Goal: Task Accomplishment & Management: Manage account settings

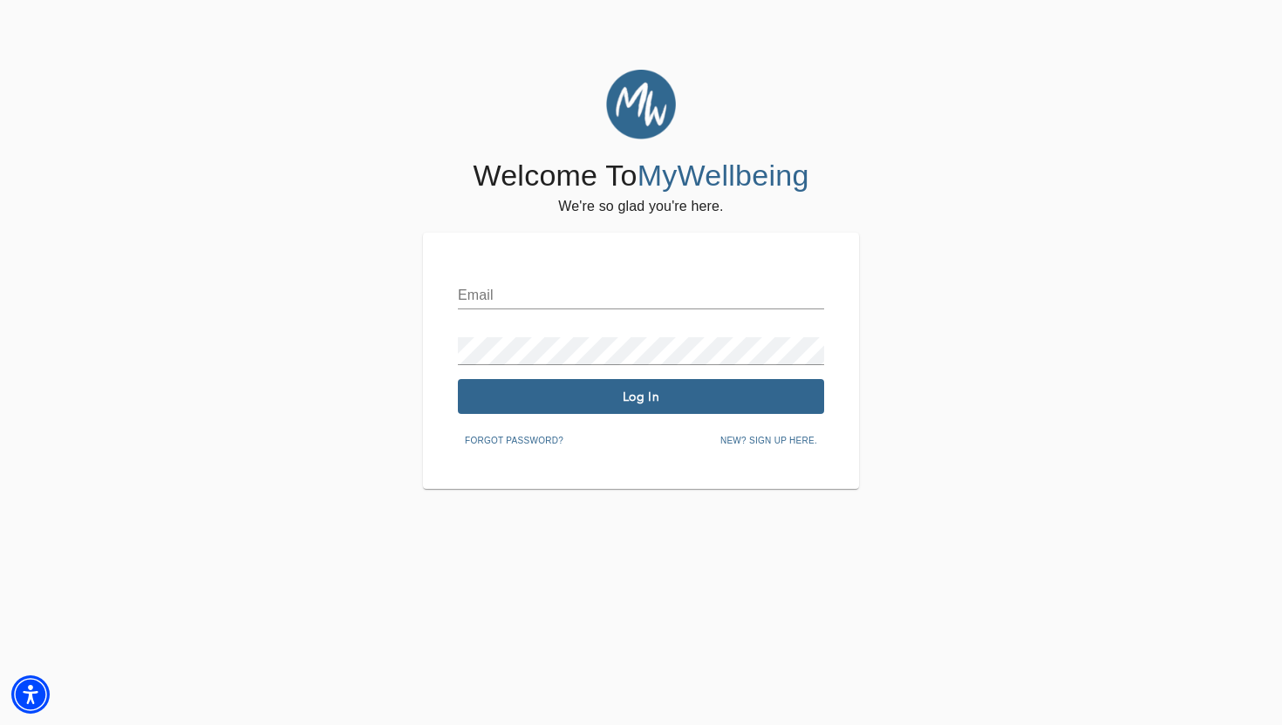
click at [499, 276] on div "Email" at bounding box center [641, 289] width 366 height 42
click at [500, 287] on input "text" at bounding box center [641, 296] width 366 height 28
type input "[PERSON_NAME][EMAIL_ADDRESS][DOMAIN_NAME]"
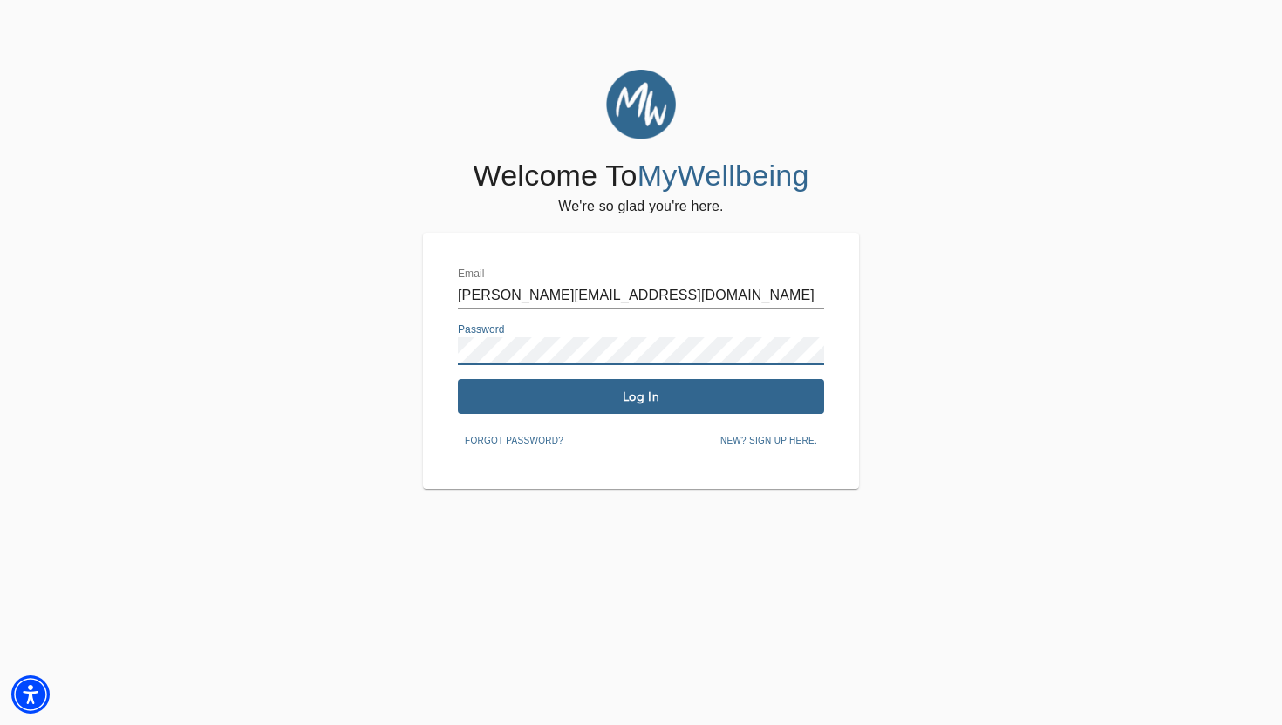
click at [609, 378] on div "Email [PERSON_NAME][EMAIL_ADDRESS][DOMAIN_NAME] Password Log In Forgot password…" at bounding box center [641, 361] width 366 height 187
click at [609, 389] on span "Log In" at bounding box center [641, 397] width 352 height 17
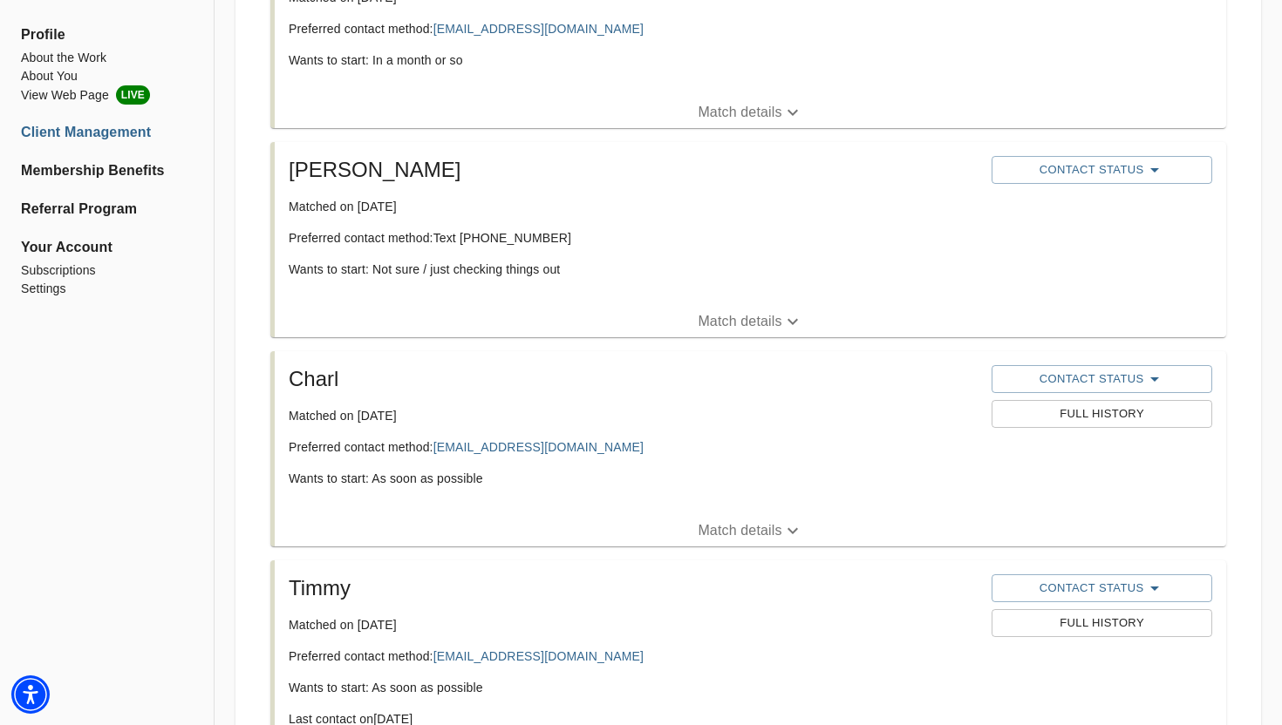
scroll to position [437, 0]
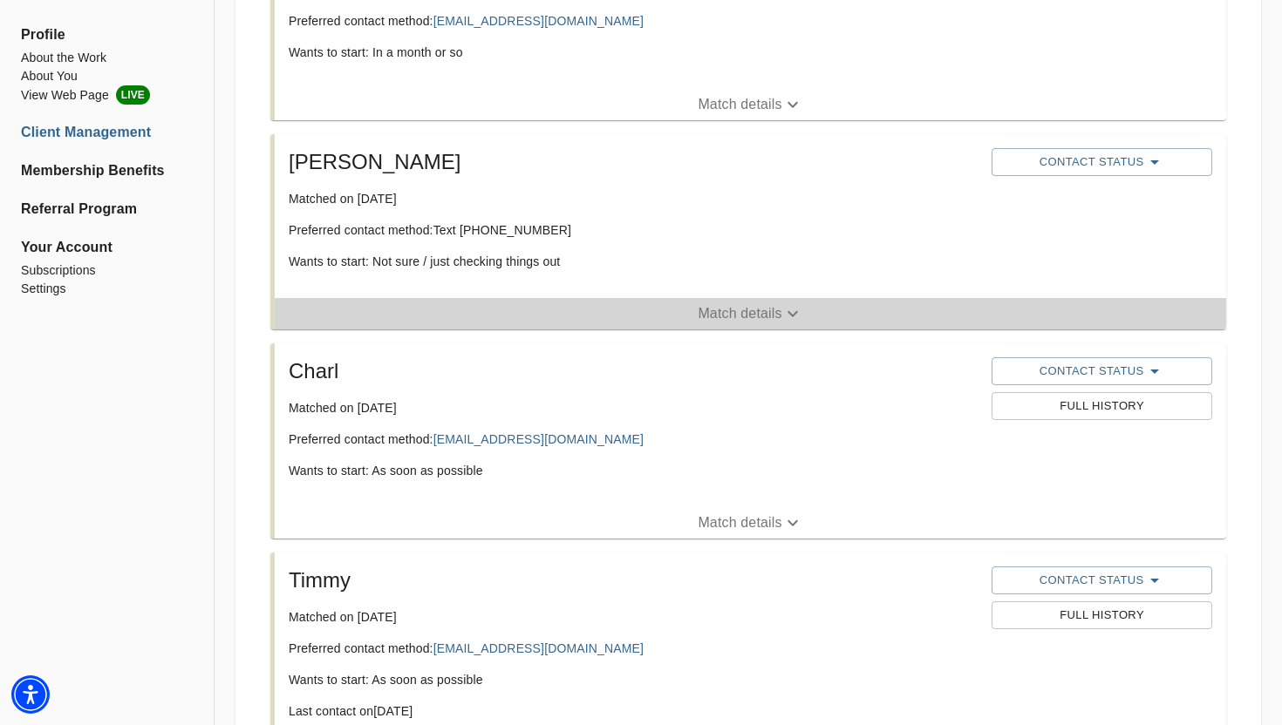
click at [730, 321] on p "Match details" at bounding box center [739, 313] width 84 height 21
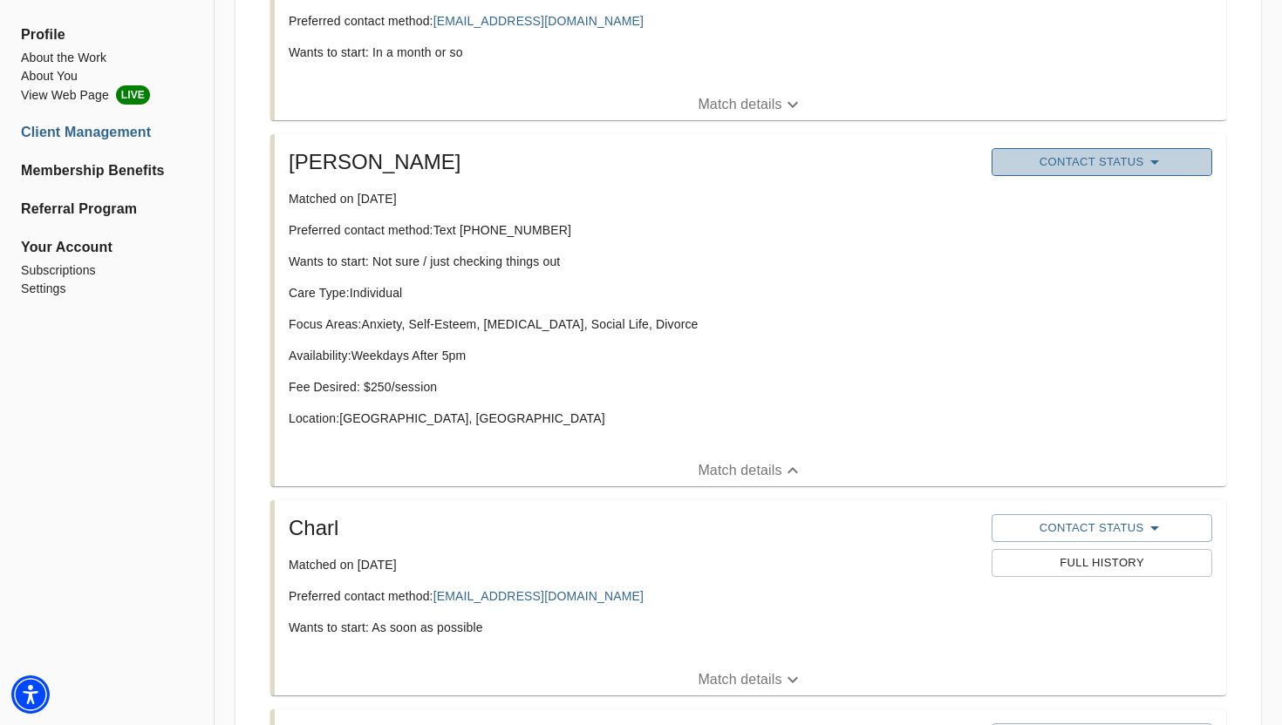
click at [1065, 153] on span "Contact Status" at bounding box center [1101, 162] width 203 height 21
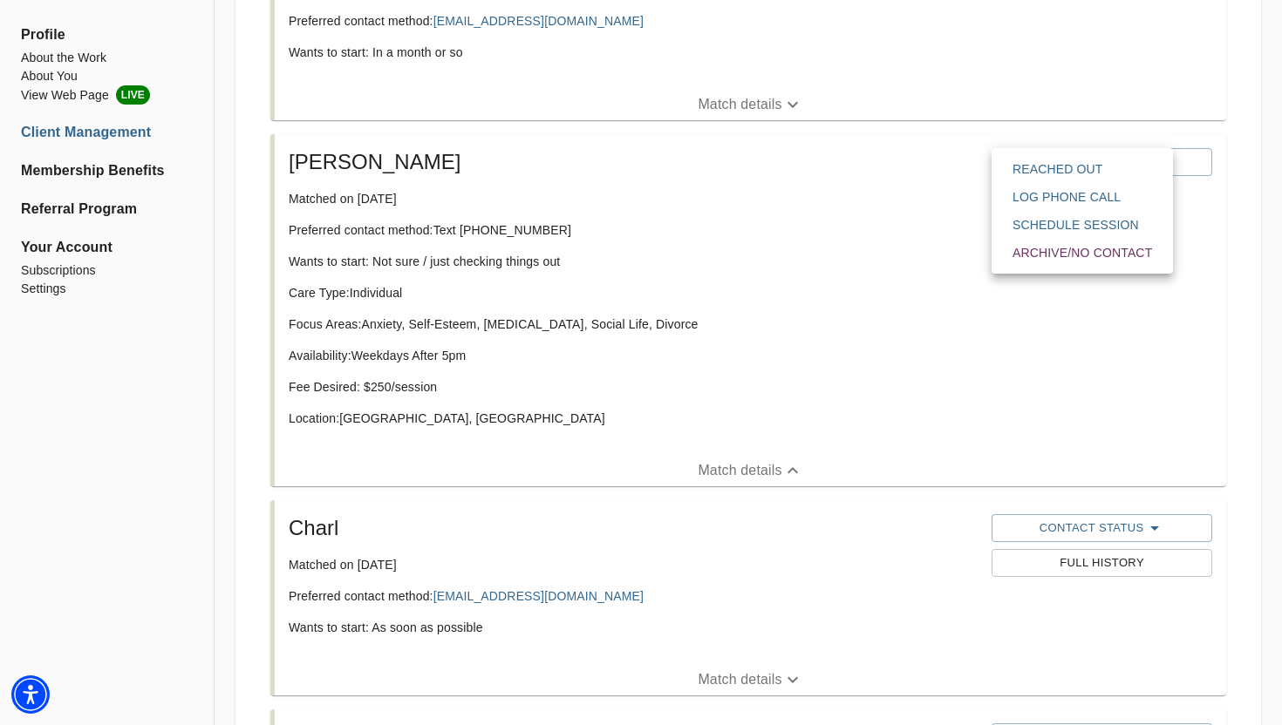
click at [1085, 259] on span "Archive/No contact" at bounding box center [1081, 252] width 139 height 17
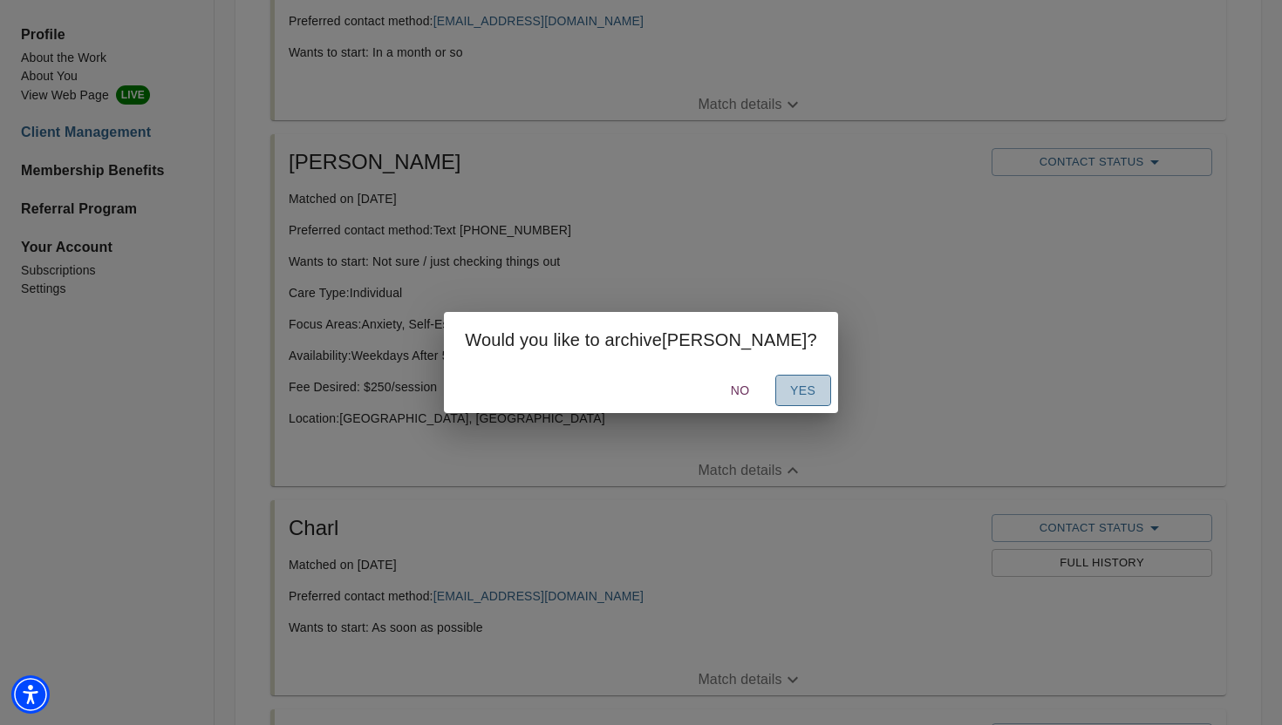
click at [775, 391] on button "Yes" at bounding box center [803, 391] width 56 height 32
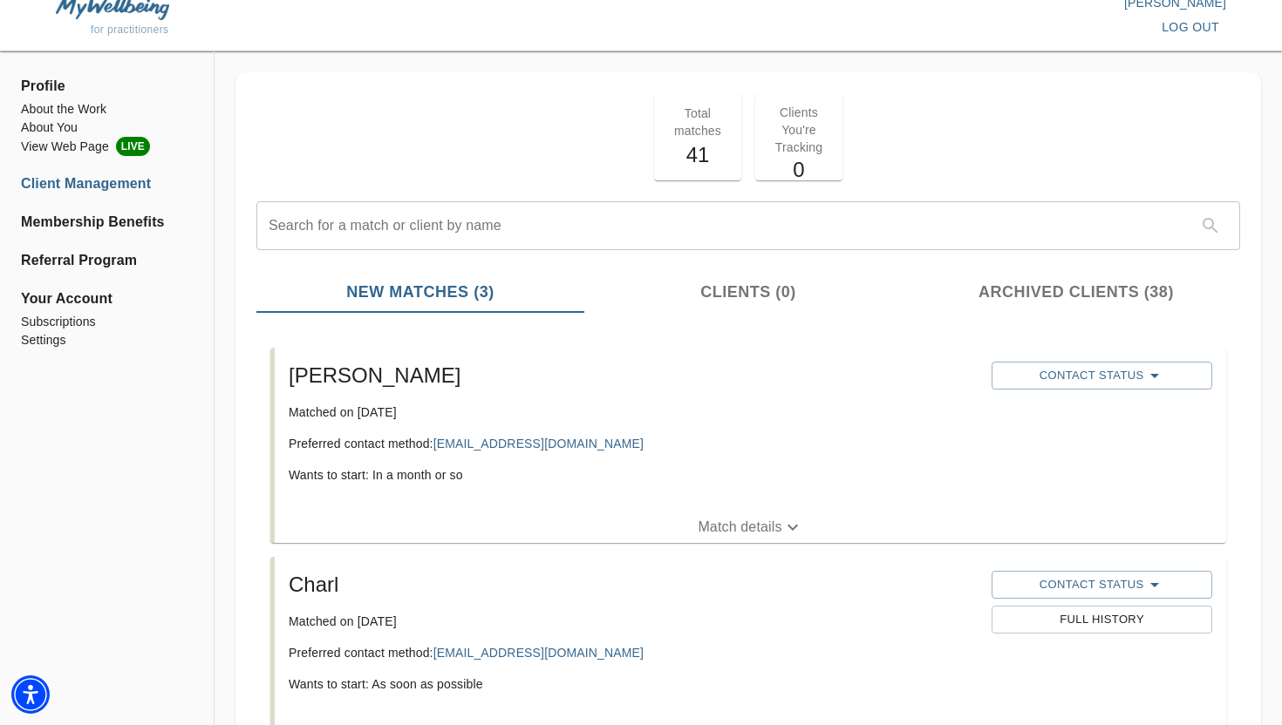
scroll to position [17, 0]
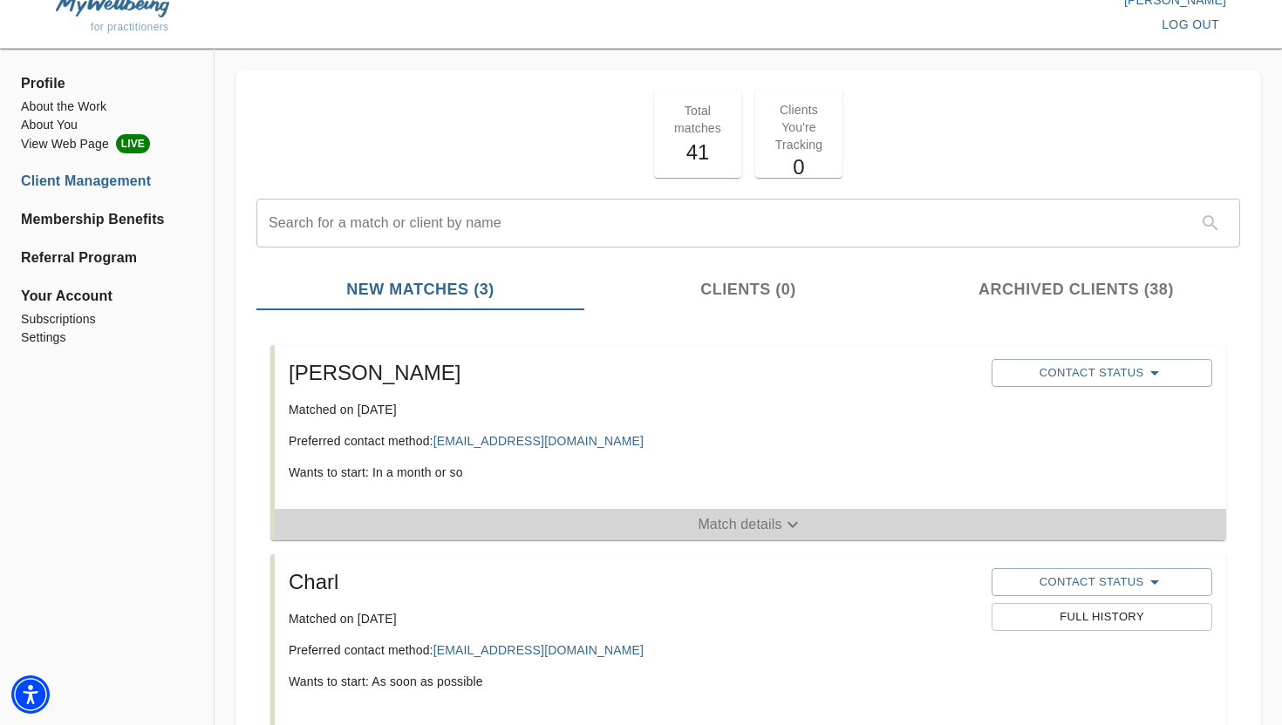
click at [729, 525] on p "Match details" at bounding box center [739, 524] width 84 height 21
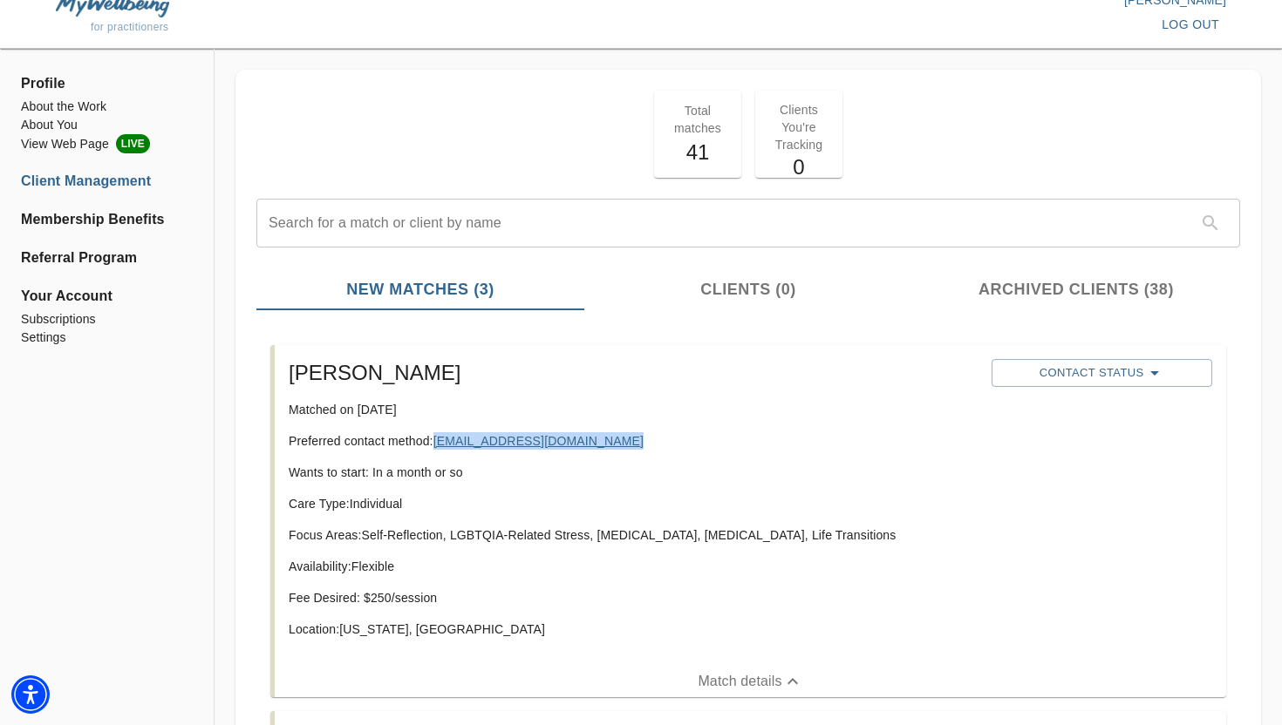
drag, startPoint x: 620, startPoint y: 446, endPoint x: 439, endPoint y: 436, distance: 181.6
click at [439, 436] on p "Preferred contact method: [EMAIL_ADDRESS][DOMAIN_NAME]" at bounding box center [633, 440] width 689 height 17
copy link "[EMAIL_ADDRESS][DOMAIN_NAME]"
click at [1148, 368] on icon "button" at bounding box center [1154, 373] width 21 height 21
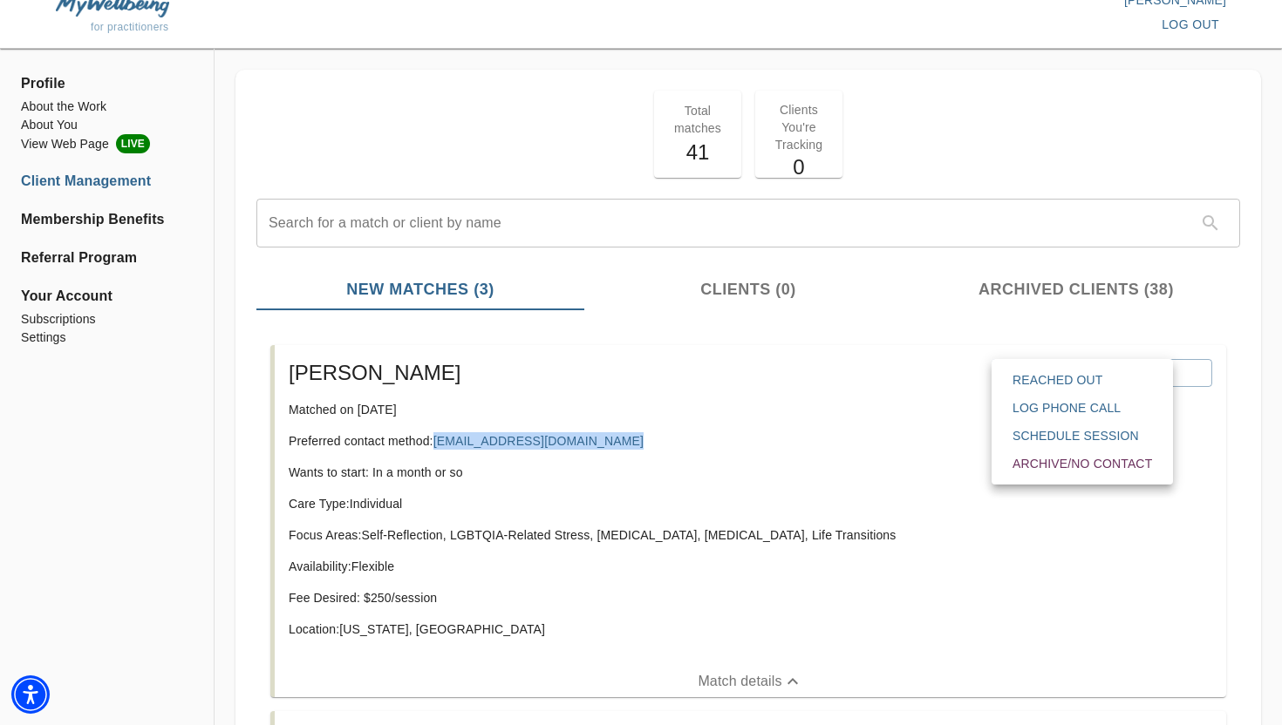
click at [1100, 382] on span "Reached Out" at bounding box center [1081, 379] width 139 height 17
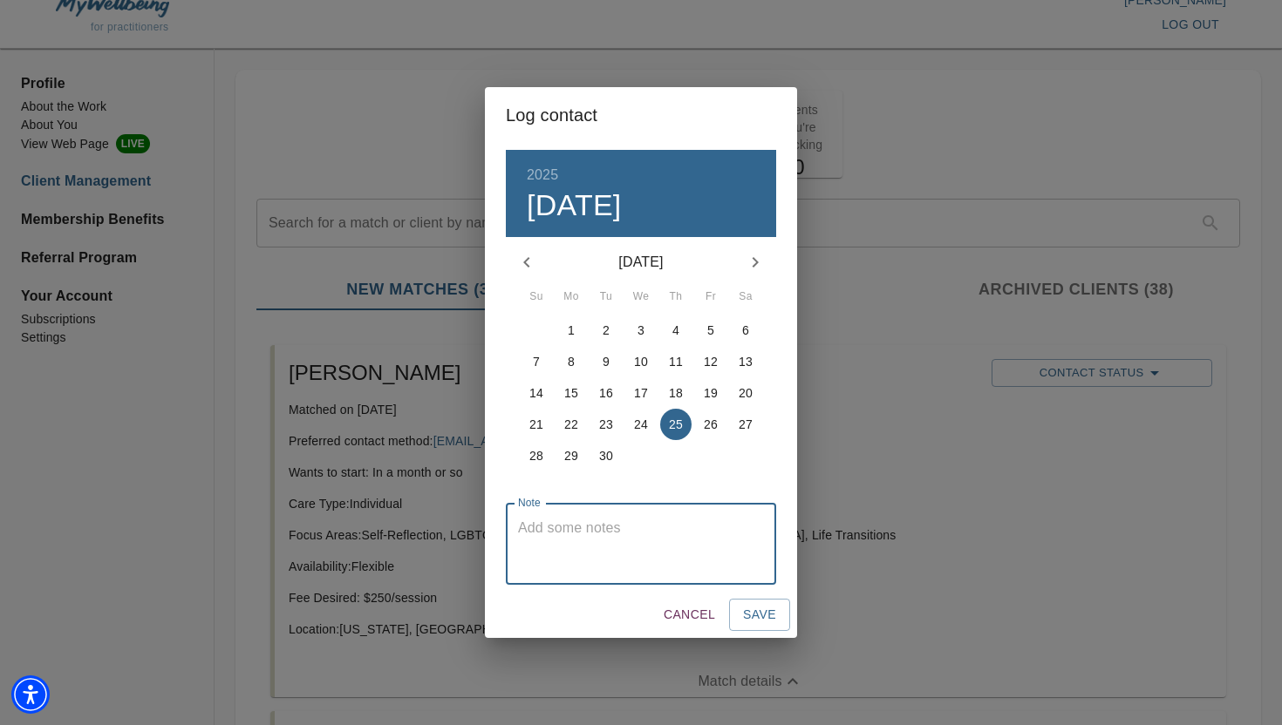
click at [595, 531] on textarea at bounding box center [641, 545] width 246 height 50
type textarea "reached out to schedule consult"
click at [765, 620] on span "Save" at bounding box center [759, 615] width 33 height 22
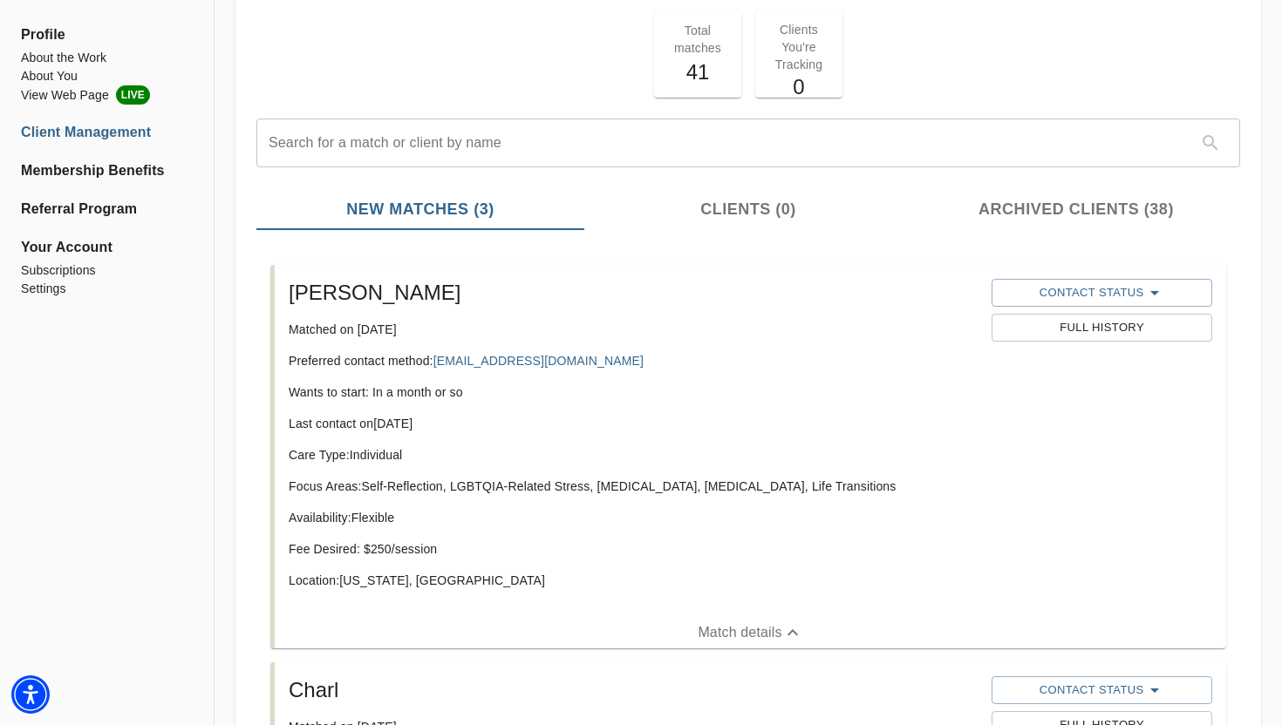
scroll to position [98, 0]
click at [1044, 299] on span "Contact Status" at bounding box center [1101, 292] width 203 height 21
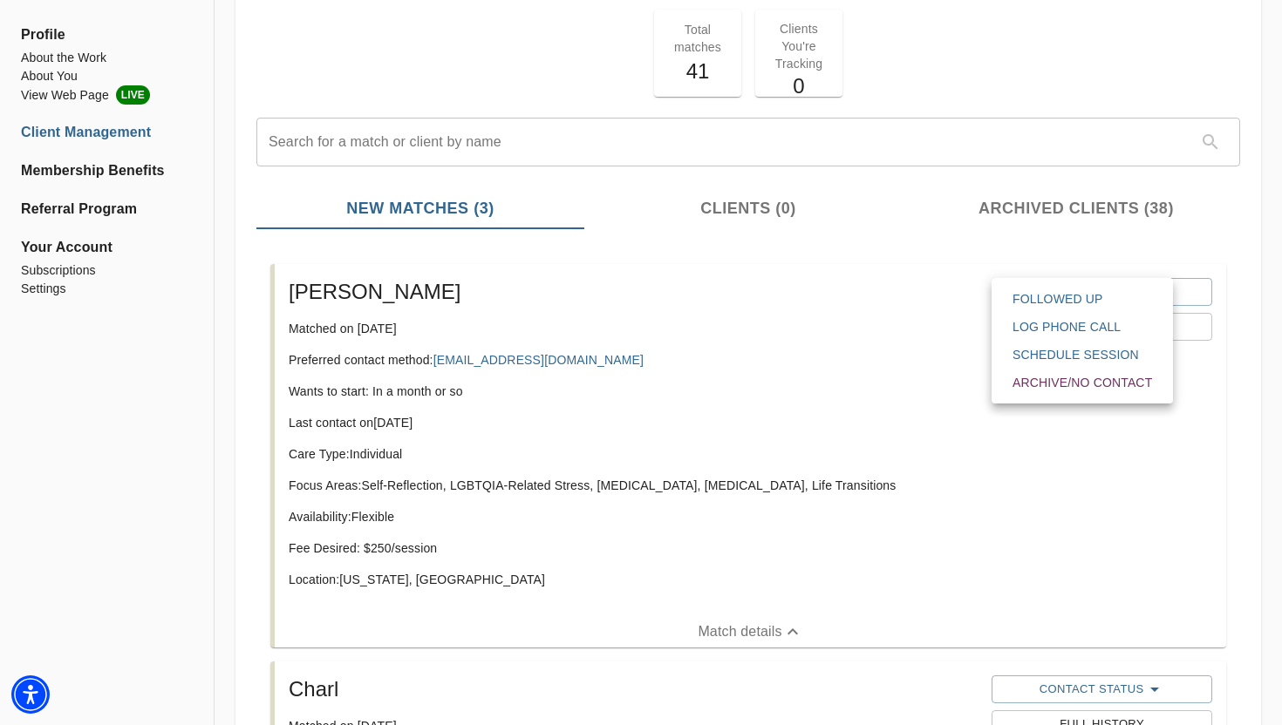
drag, startPoint x: 611, startPoint y: 360, endPoint x: 451, endPoint y: 348, distance: 160.9
click at [447, 355] on div at bounding box center [641, 362] width 1282 height 725
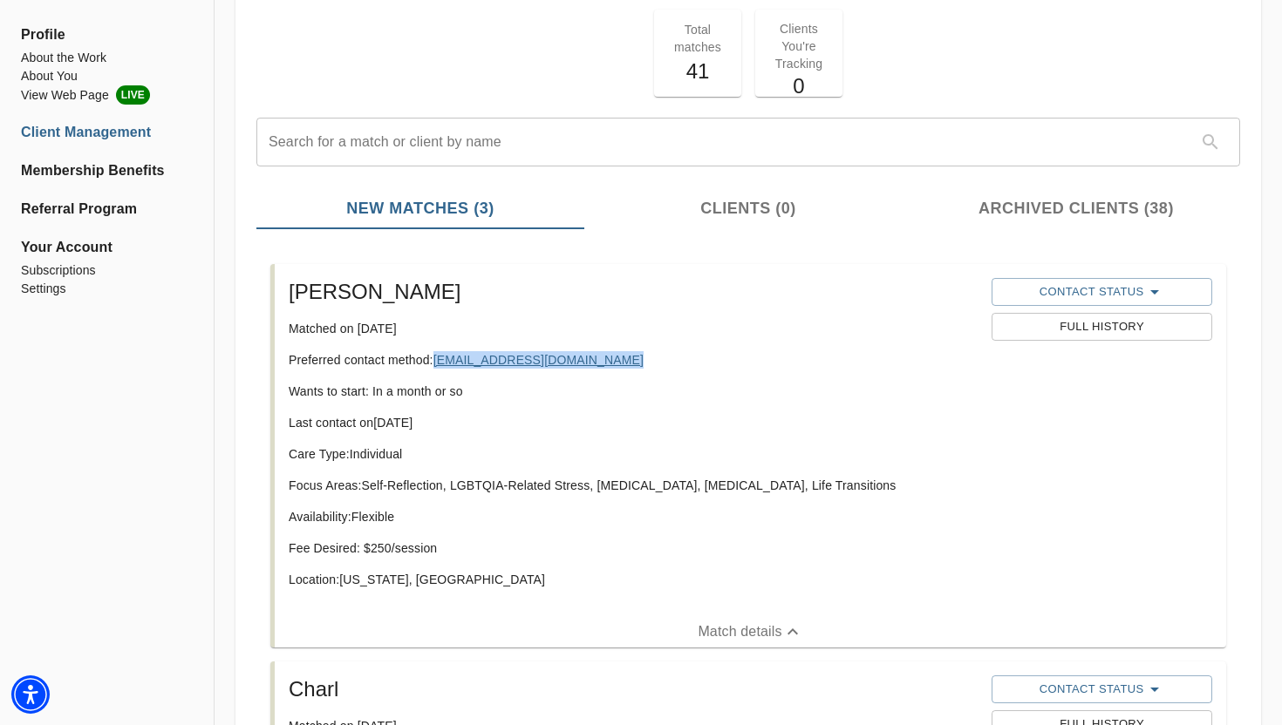
drag, startPoint x: 627, startPoint y: 353, endPoint x: 438, endPoint y: 358, distance: 189.3
click at [438, 358] on p "Preferred contact method: [EMAIL_ADDRESS][DOMAIN_NAME]" at bounding box center [633, 359] width 689 height 17
copy link "[EMAIL_ADDRESS][DOMAIN_NAME]"
click at [1072, 290] on span "Contact Status" at bounding box center [1101, 292] width 203 height 21
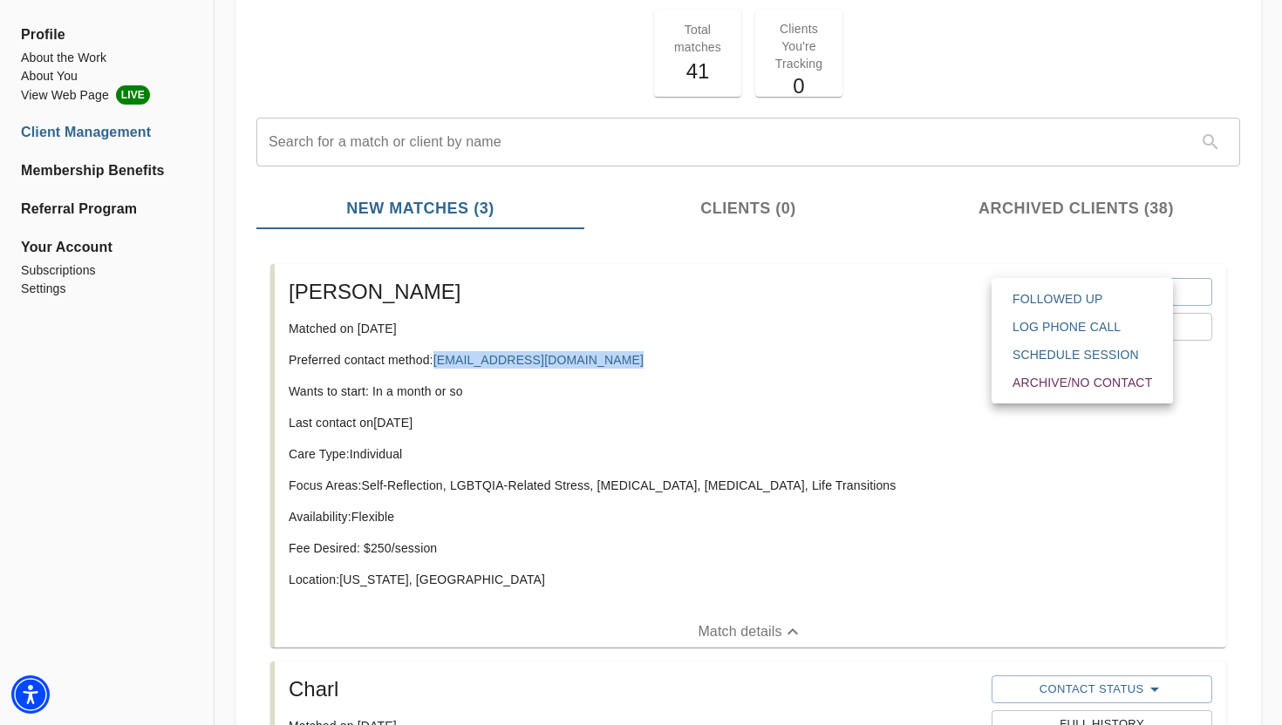
click at [1070, 379] on span "Archive/No contact" at bounding box center [1081, 382] width 139 height 17
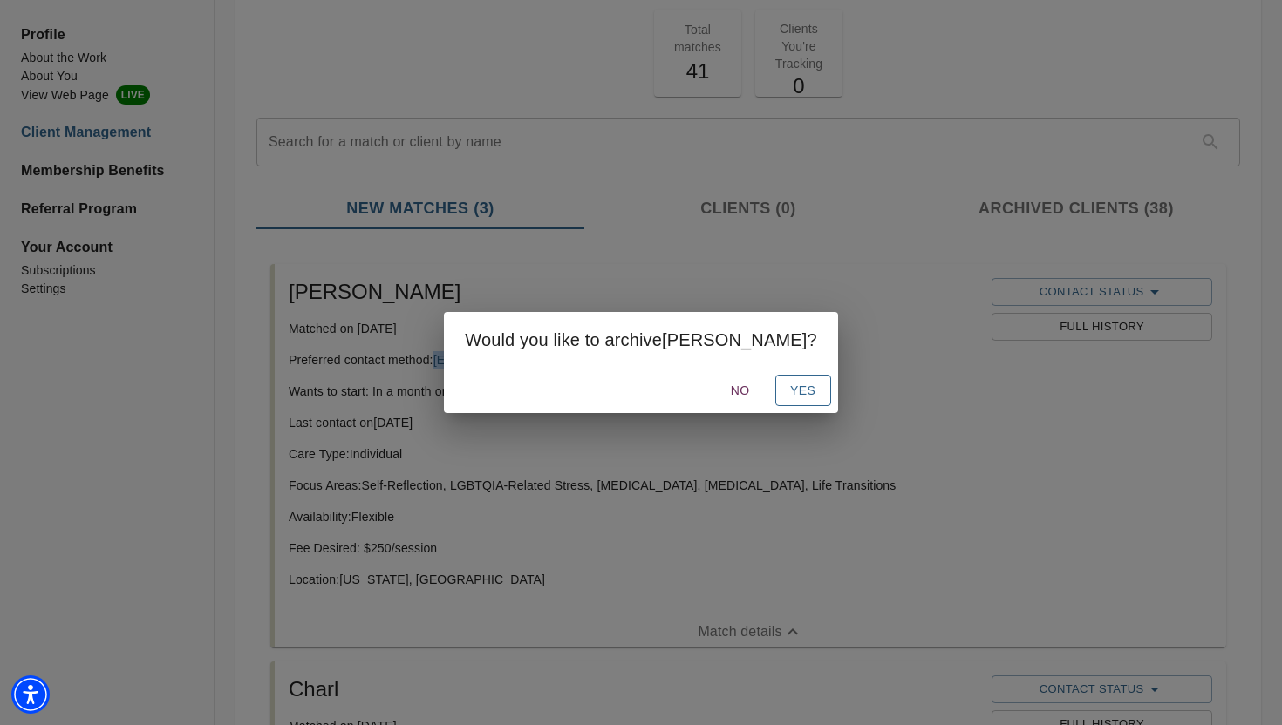
click at [789, 393] on span "Yes" at bounding box center [803, 391] width 28 height 22
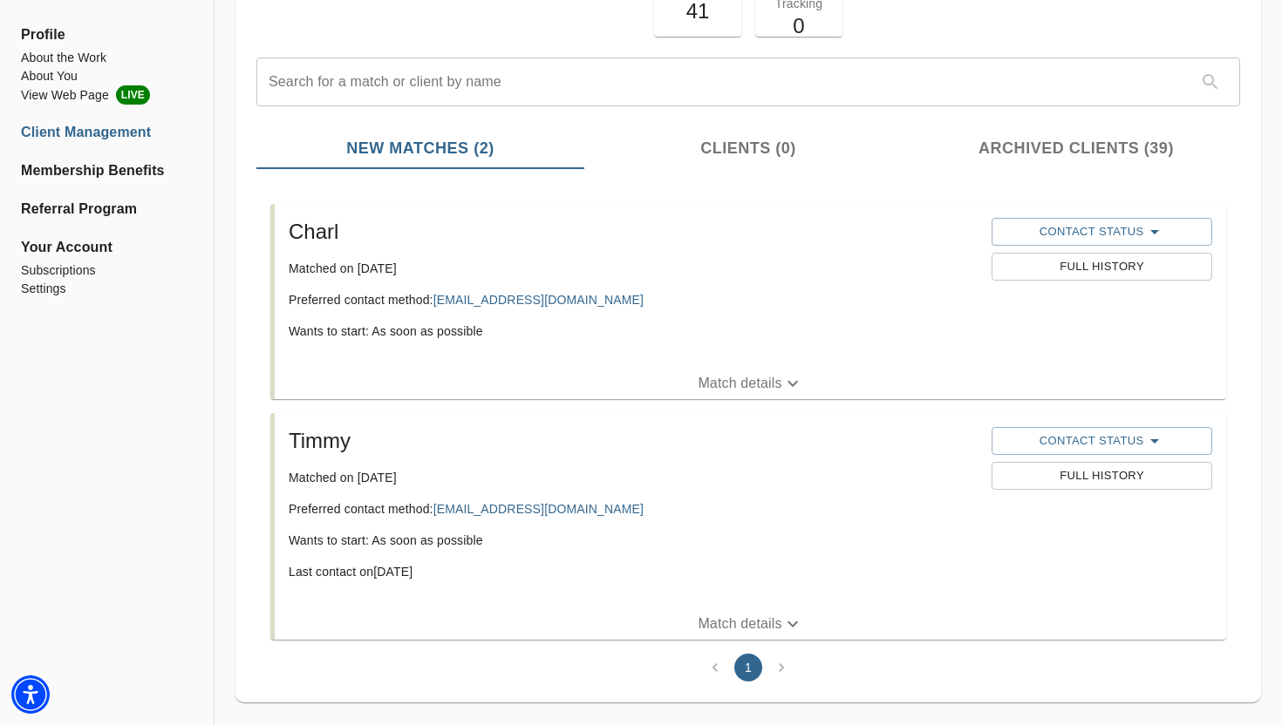
scroll to position [184, 0]
